Goal: Transaction & Acquisition: Purchase product/service

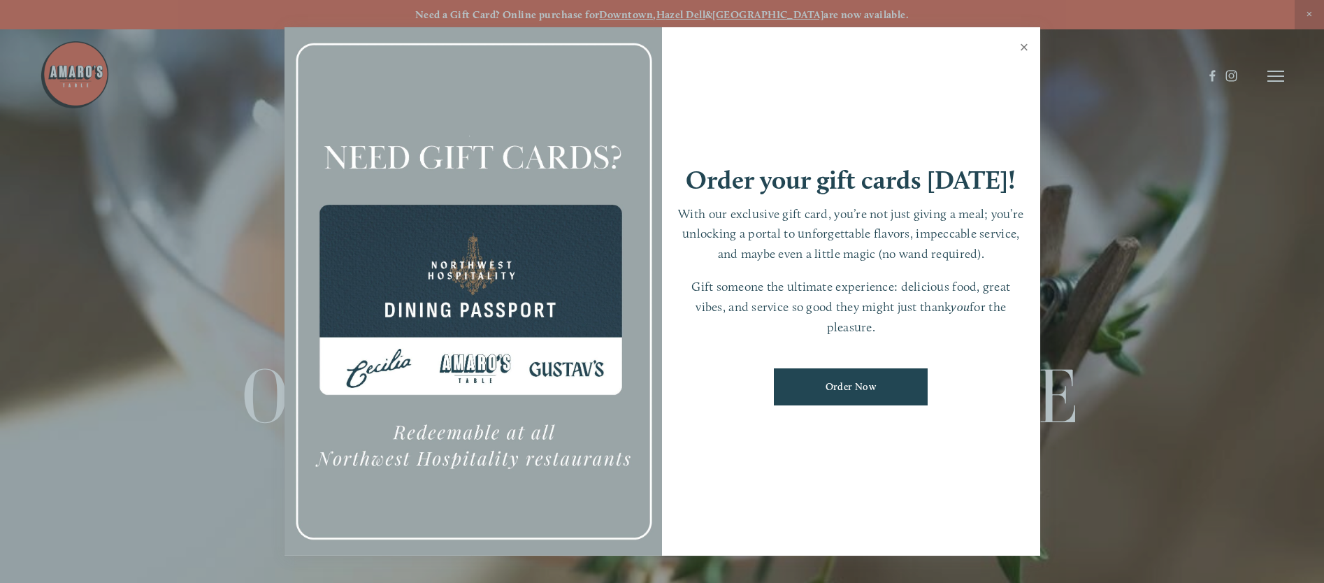
click at [1025, 45] on link "Close" at bounding box center [1024, 48] width 27 height 39
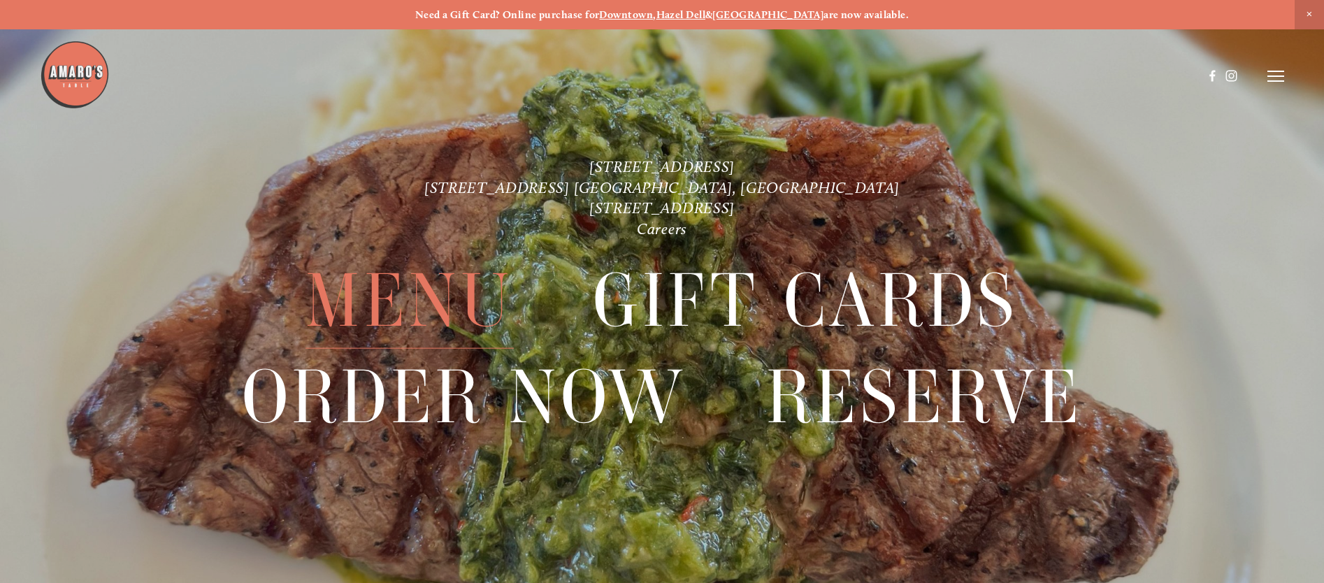
click at [435, 282] on span "Menu" at bounding box center [410, 301] width 208 height 96
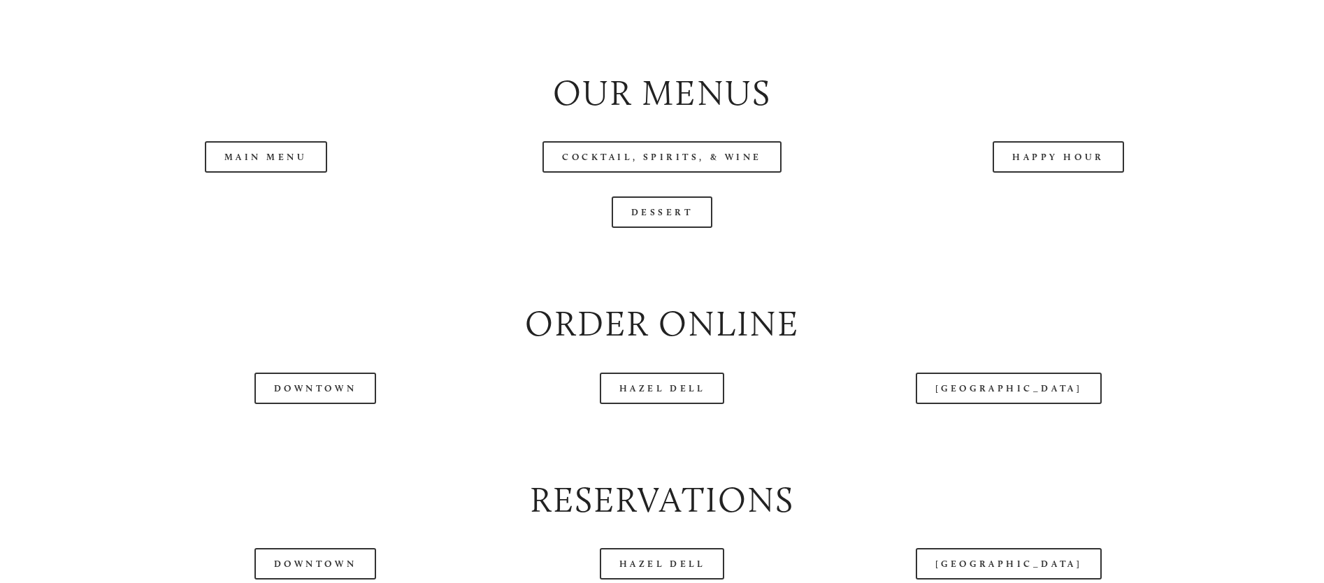
scroll to position [1587, 0]
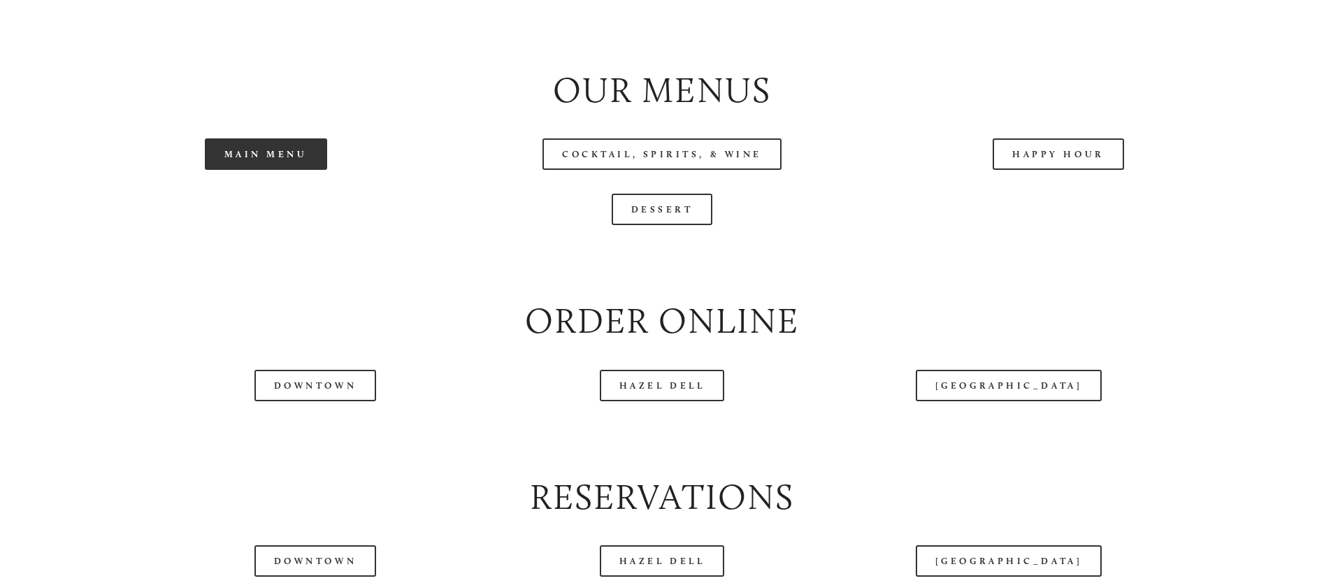
click at [290, 170] on link "Main Menu" at bounding box center [266, 153] width 122 height 31
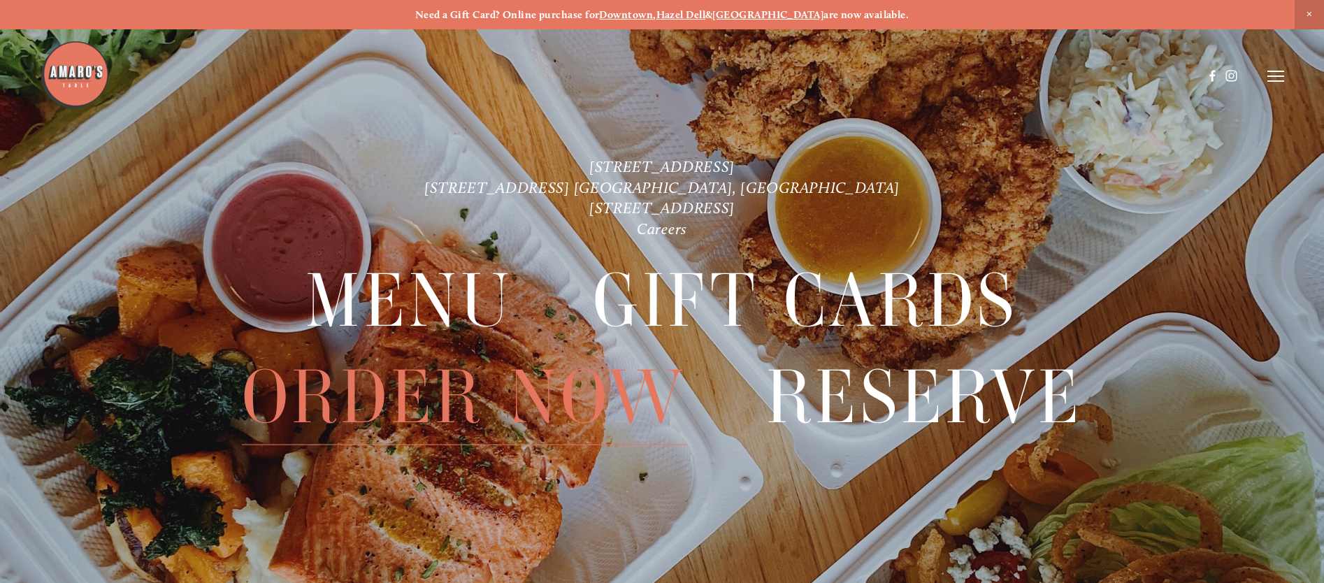
click at [452, 378] on span "Order Now" at bounding box center [464, 398] width 445 height 96
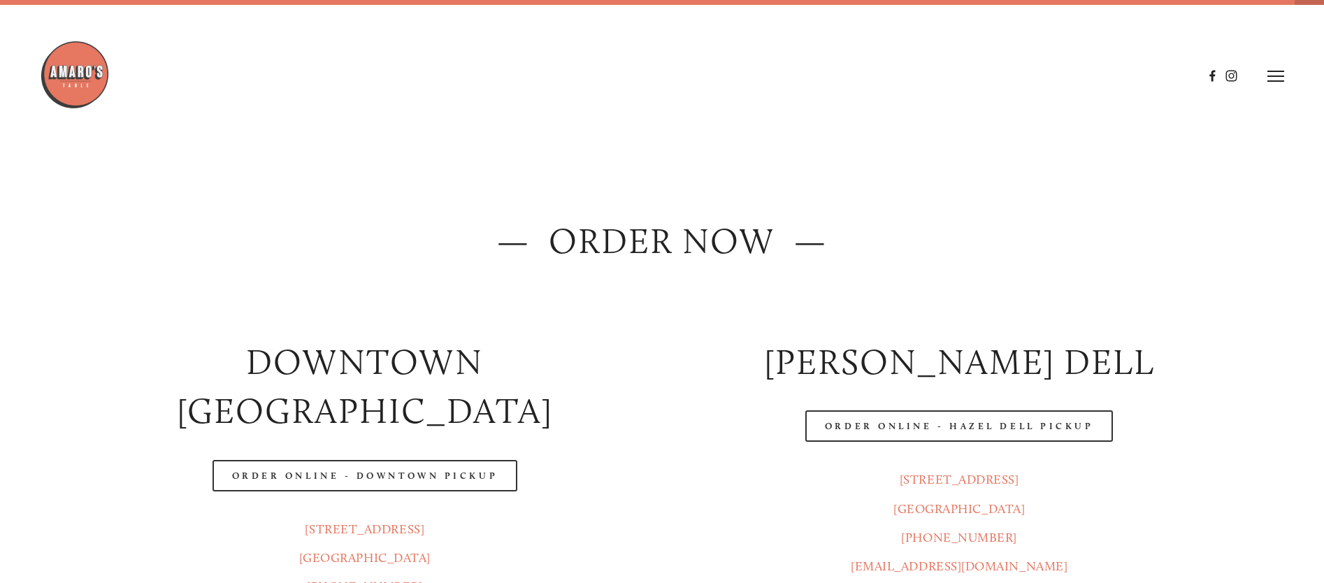
scroll to position [207, 0]
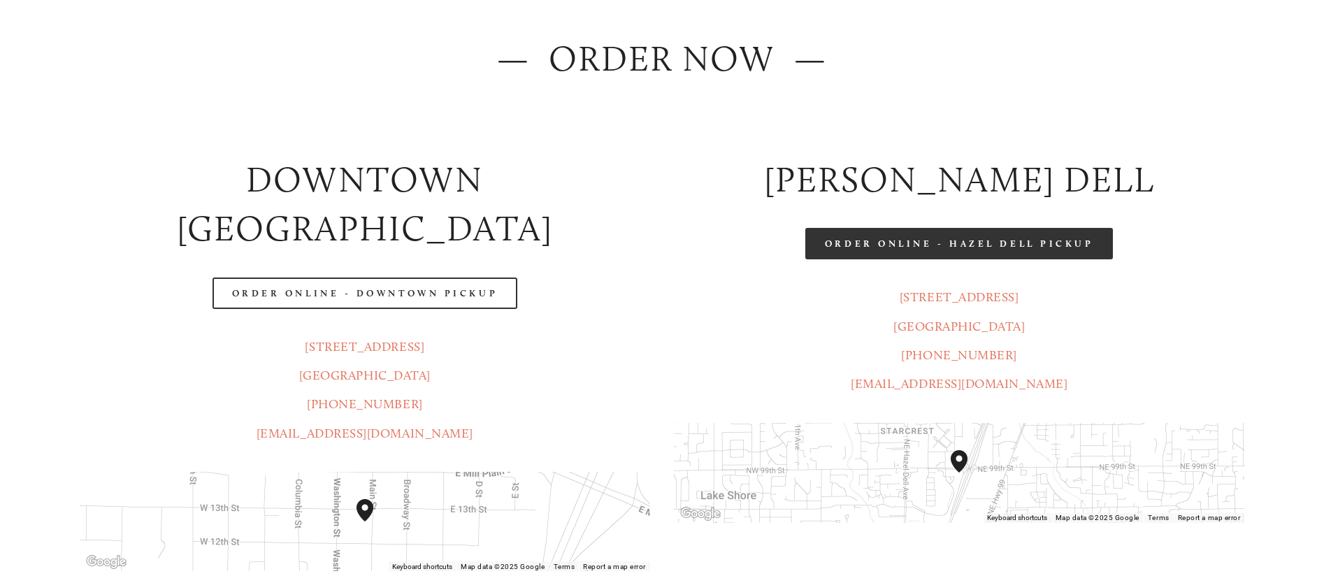
click at [992, 239] on link "Order Online - Hazel Dell Pickup" at bounding box center [960, 243] width 308 height 31
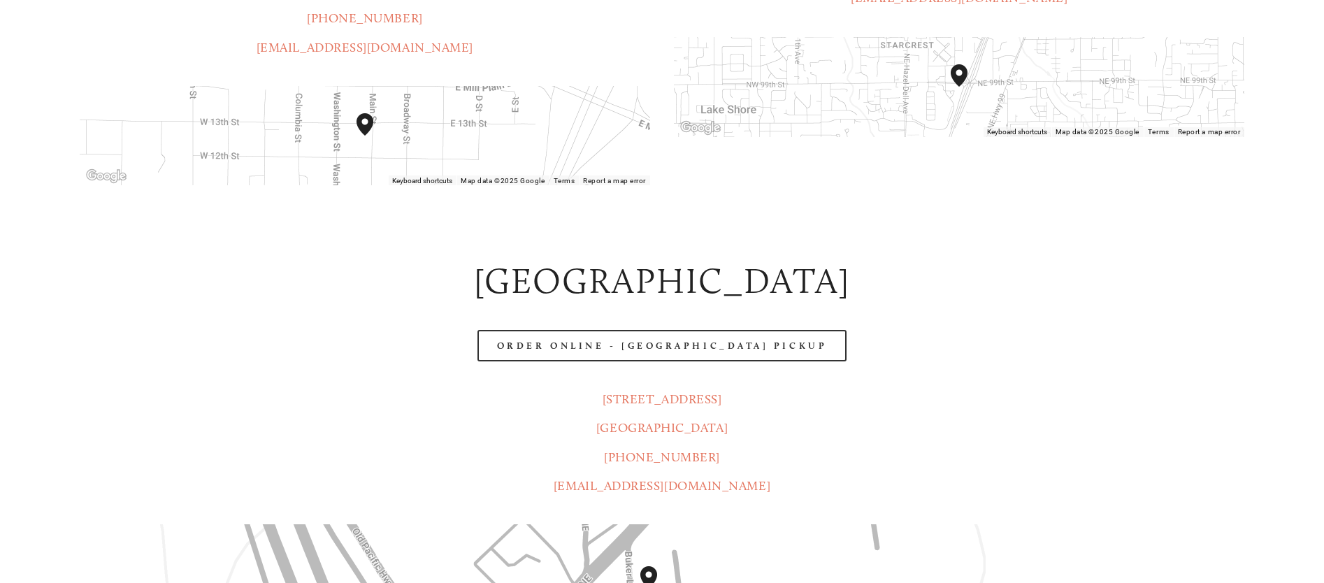
scroll to position [706, 0]
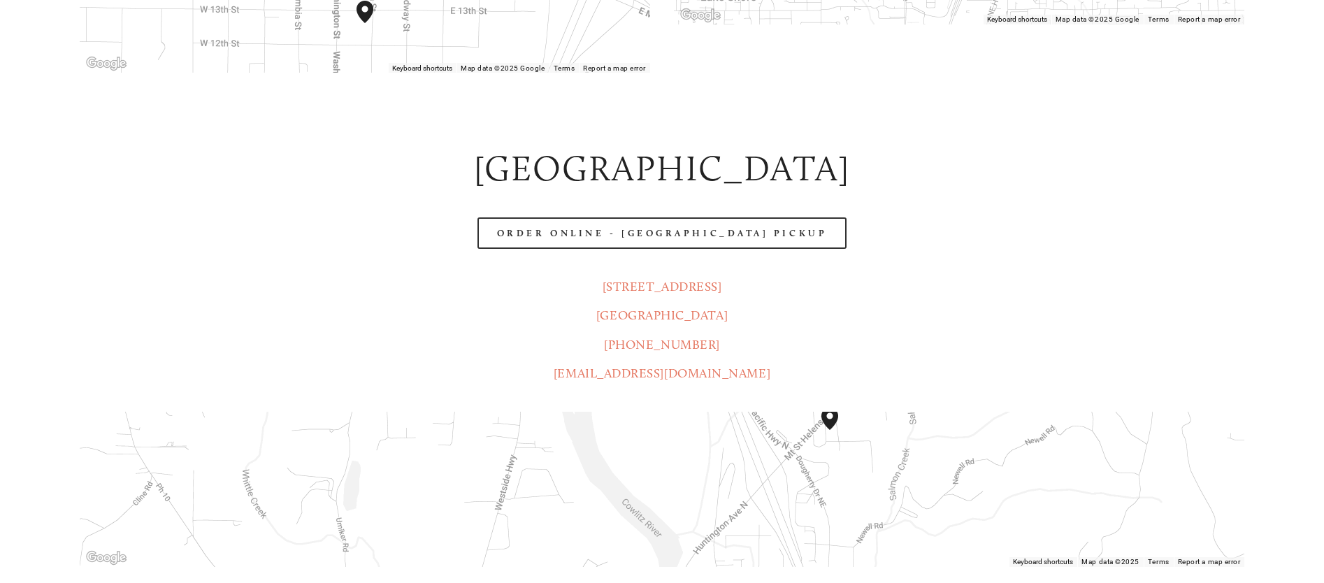
click at [864, 434] on div at bounding box center [663, 489] width 1166 height 155
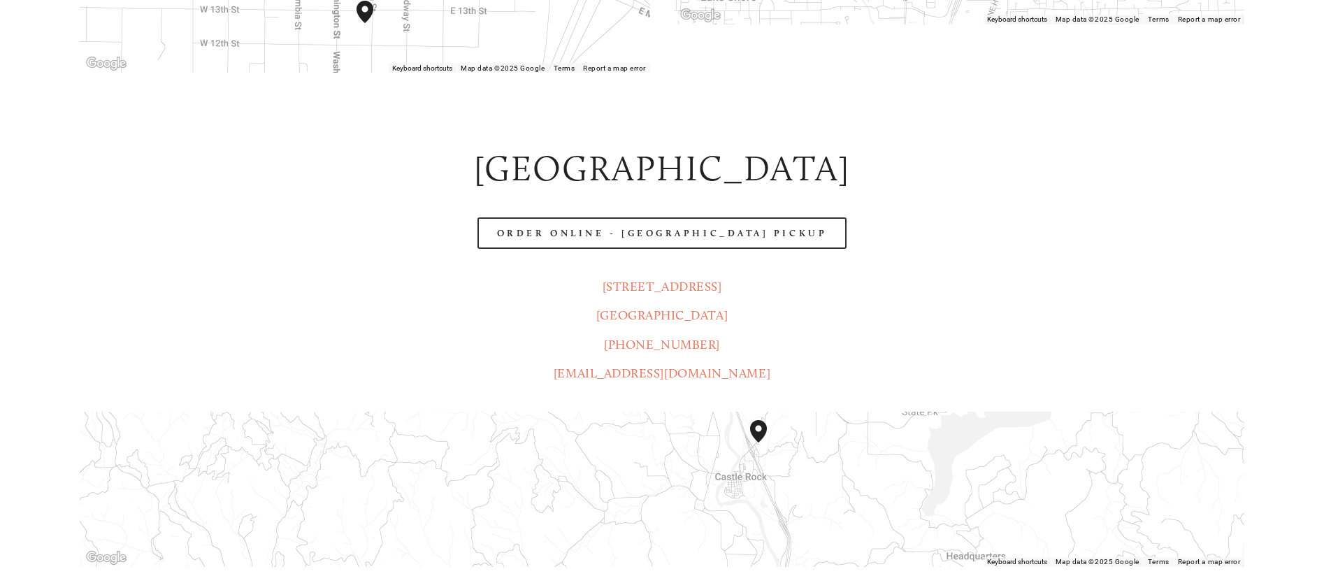
drag, startPoint x: 839, startPoint y: 416, endPoint x: 787, endPoint y: 420, distance: 51.9
click at [787, 420] on div at bounding box center [663, 489] width 1166 height 155
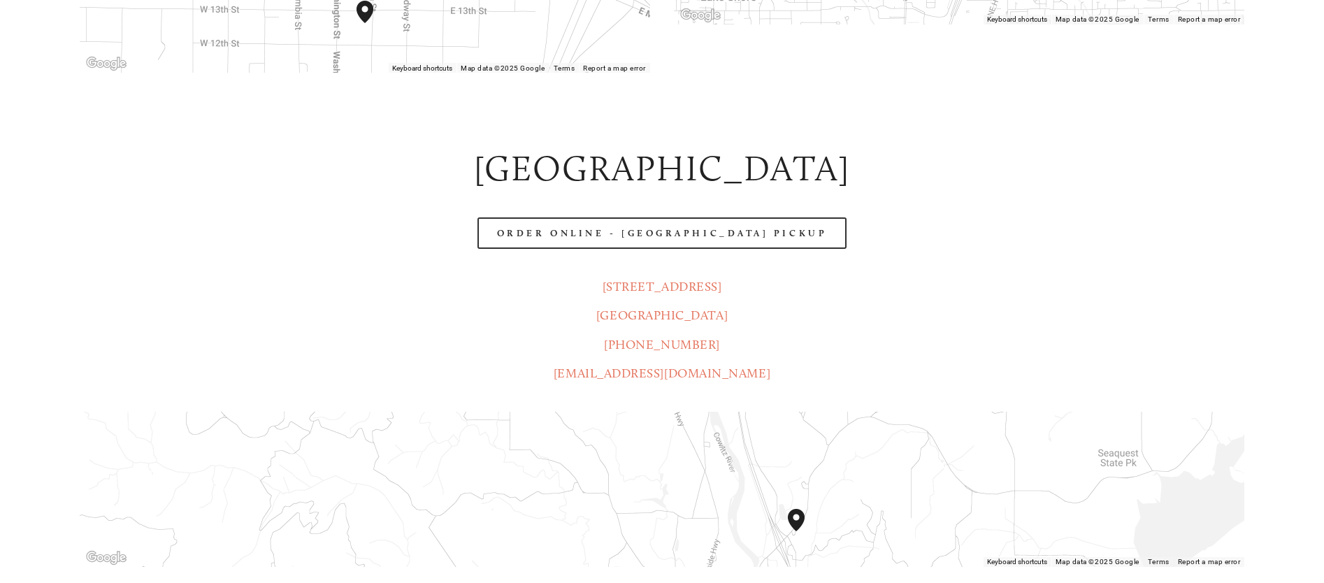
drag, startPoint x: 854, startPoint y: 425, endPoint x: 860, endPoint y: 564, distance: 138.6
click at [860, 564] on div "— ORDER NOW — Downtown [GEOGRAPHIC_DATA] Order Online - Downtown pickup [STREET…" at bounding box center [662, 441] width 1189 height 1810
drag, startPoint x: 811, startPoint y: 475, endPoint x: 876, endPoint y: 445, distance: 71.6
click at [876, 445] on div at bounding box center [663, 489] width 1166 height 155
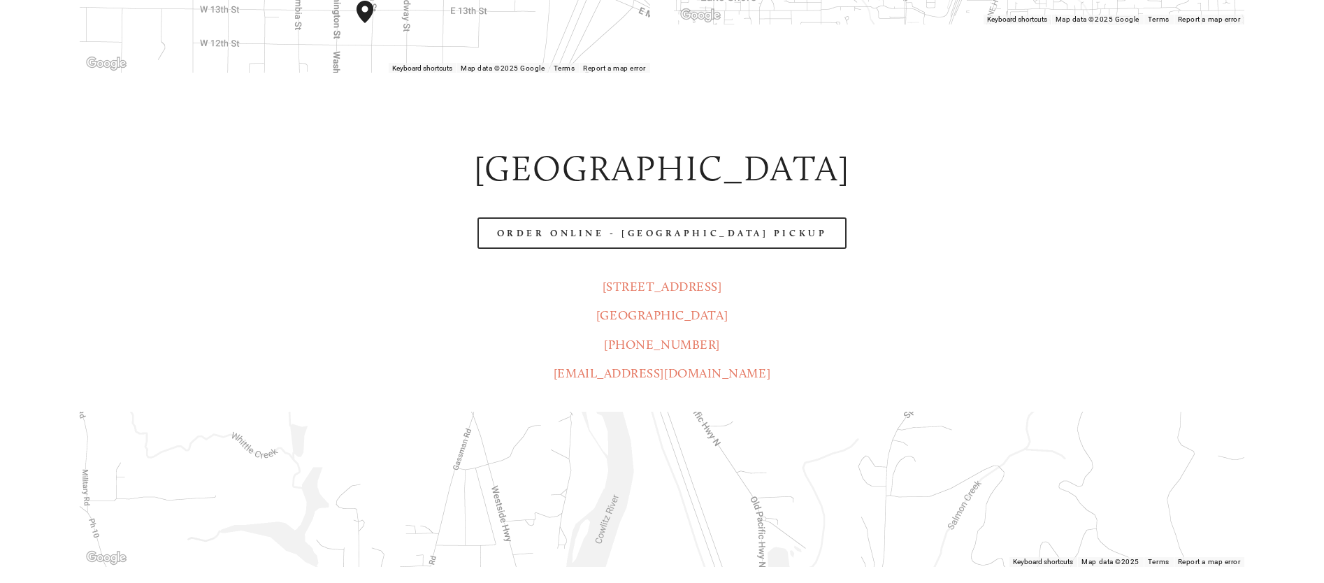
drag, startPoint x: 775, startPoint y: 434, endPoint x: 810, endPoint y: 568, distance: 139.6
click at [810, 568] on div "— ORDER NOW — Downtown [GEOGRAPHIC_DATA] Order Online - Downtown pickup [STREET…" at bounding box center [662, 441] width 1189 height 1810
drag, startPoint x: 831, startPoint y: 423, endPoint x: 871, endPoint y: 526, distance: 110.2
click at [871, 526] on div "← Move left → Move right ↑ Move up ↓ Move down + Zoom in - Zoom out Home Jump l…" at bounding box center [662, 489] width 1189 height 179
click at [871, 412] on div at bounding box center [663, 489] width 1166 height 155
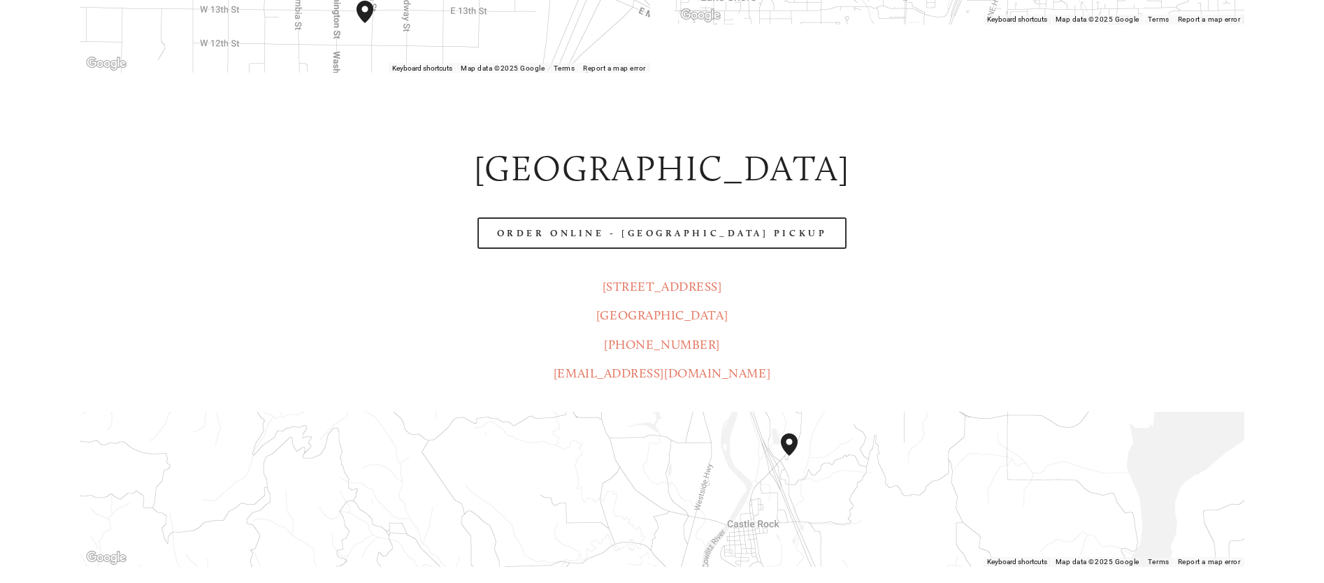
drag, startPoint x: 919, startPoint y: 482, endPoint x: 834, endPoint y: 377, distance: 135.7
click at [834, 412] on div at bounding box center [663, 489] width 1166 height 155
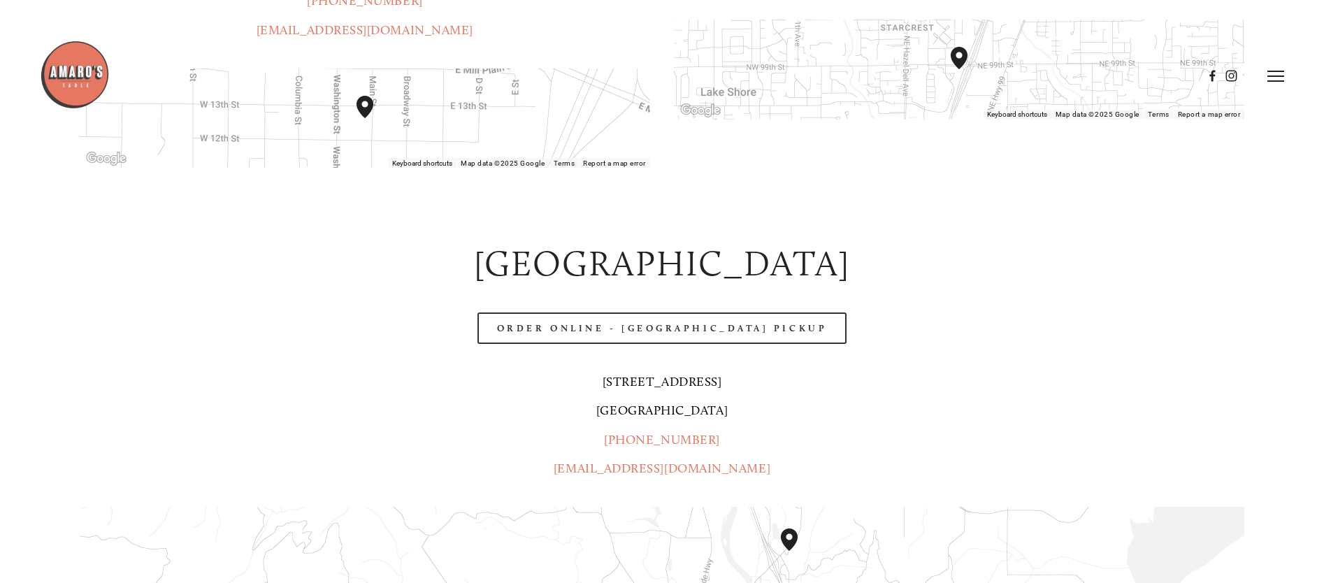
scroll to position [226, 0]
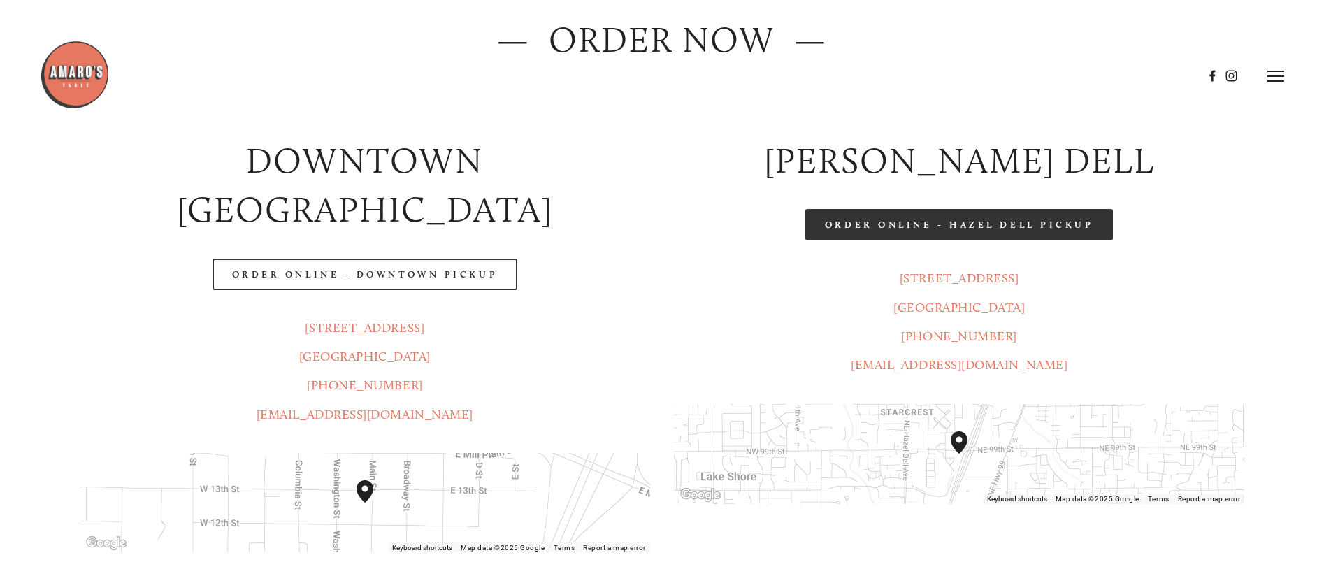
click at [954, 226] on link "Order Online - Hazel Dell Pickup" at bounding box center [960, 224] width 308 height 31
